Goal: Task Accomplishment & Management: Complete application form

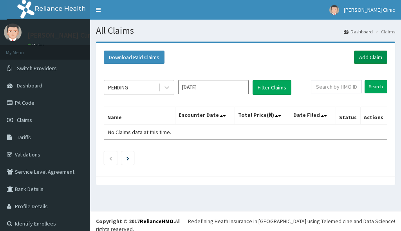
click at [367, 52] on link "Add Claim" at bounding box center [370, 57] width 33 height 13
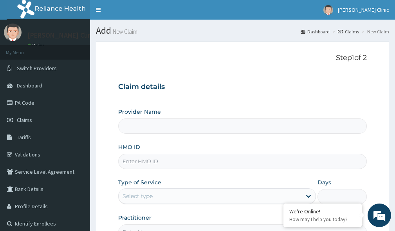
type input "[PERSON_NAME] Clinic"
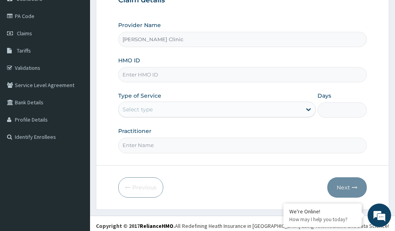
scroll to position [91, 0]
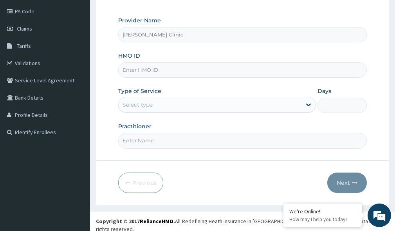
click at [215, 71] on input "HMO ID" at bounding box center [242, 69] width 249 height 15
type input "JEW10075/A"
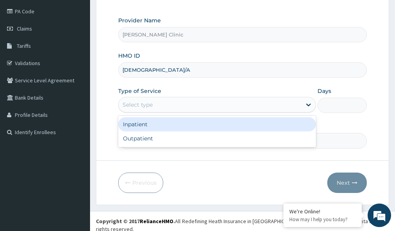
click at [190, 100] on div "Select type" at bounding box center [210, 104] width 183 height 13
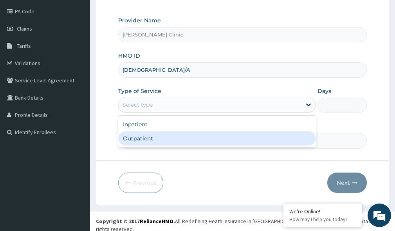
click at [161, 141] on div "Outpatient" at bounding box center [217, 138] width 198 height 14
type input "1"
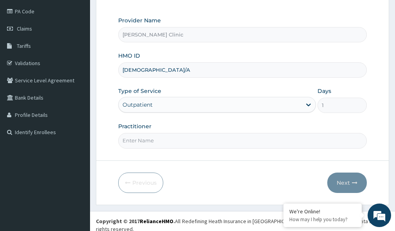
click at [172, 141] on input "Practitioner" at bounding box center [242, 140] width 249 height 15
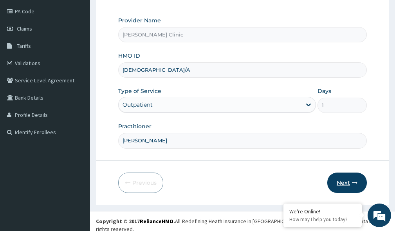
type input "Dr. Emmanuel Anyanwu"
click at [342, 179] on button "Next" at bounding box center [347, 182] width 40 height 20
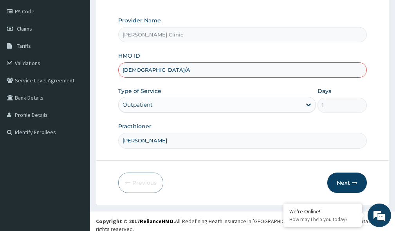
click at [203, 67] on input "JEW10075/A" at bounding box center [242, 69] width 249 height 15
click at [189, 71] on input "JEW10075/A" at bounding box center [242, 69] width 249 height 15
click at [136, 69] on input "JEW10075/A" at bounding box center [242, 69] width 249 height 15
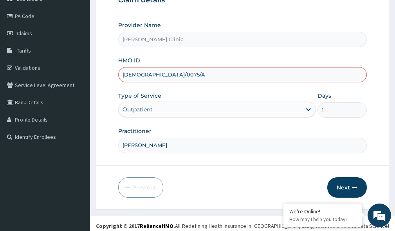
scroll to position [91, 0]
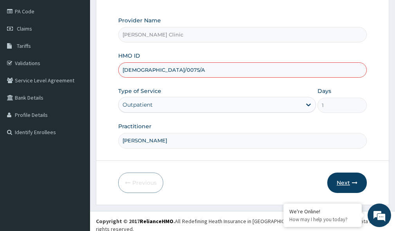
click at [348, 181] on button "Next" at bounding box center [347, 182] width 40 height 20
type input "JEW/10075/A"
click at [343, 186] on button "Next" at bounding box center [347, 182] width 40 height 20
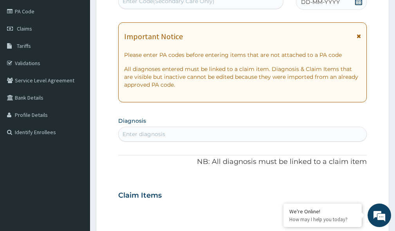
scroll to position [130, 0]
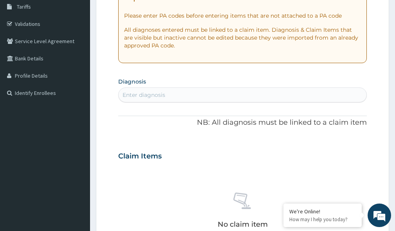
click at [160, 92] on div "Enter diagnosis" at bounding box center [144, 95] width 43 height 8
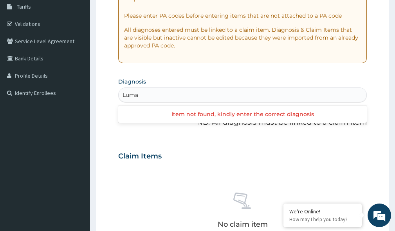
type input "Lum"
click at [166, 88] on div "Enter diagnosis" at bounding box center [242, 94] width 249 height 15
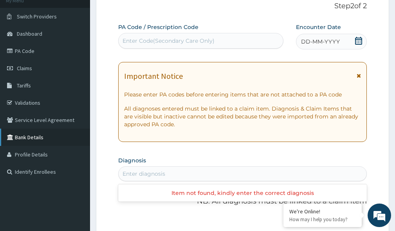
scroll to position [13, 0]
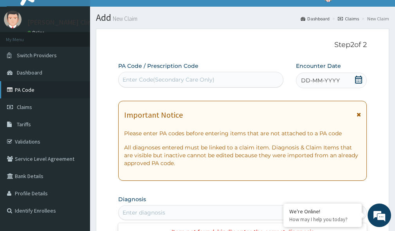
click at [45, 89] on link "PA Code" at bounding box center [45, 89] width 90 height 17
